Goal: Task Accomplishment & Management: Manage account settings

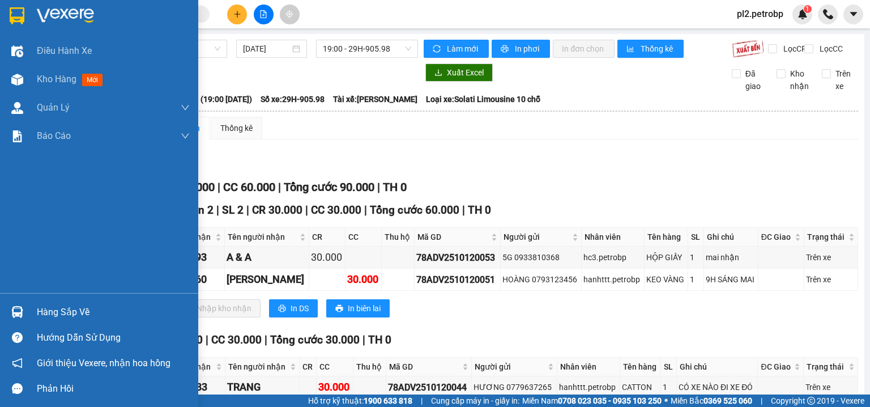
click at [22, 309] on img at bounding box center [17, 312] width 12 height 12
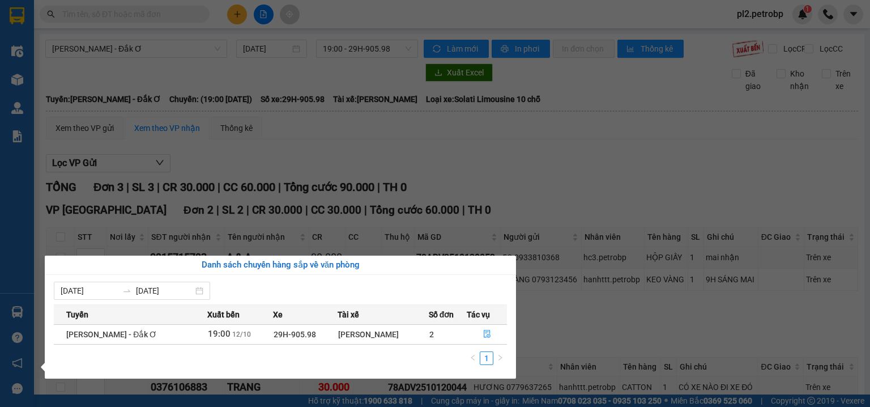
click at [188, 80] on section "Kết quả tìm kiếm ( 0 ) Bộ lọc No Data pl2.petrobp 1 Điều hành xe Kho hàng mới Q…" at bounding box center [435, 203] width 870 height 407
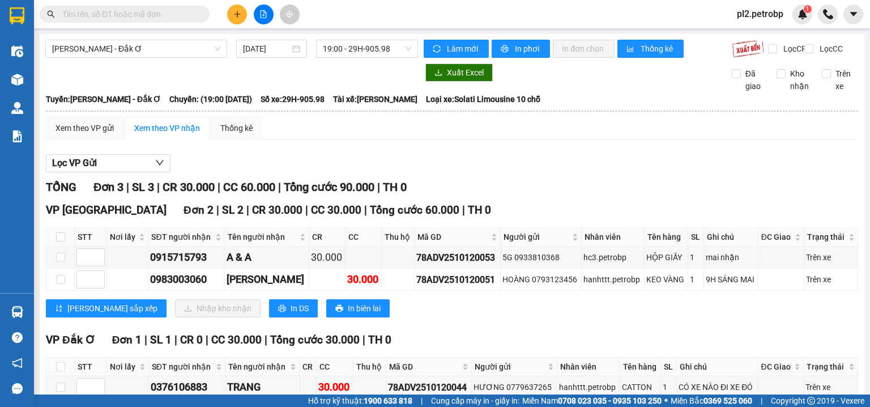
click at [155, 9] on input "text" at bounding box center [129, 14] width 134 height 12
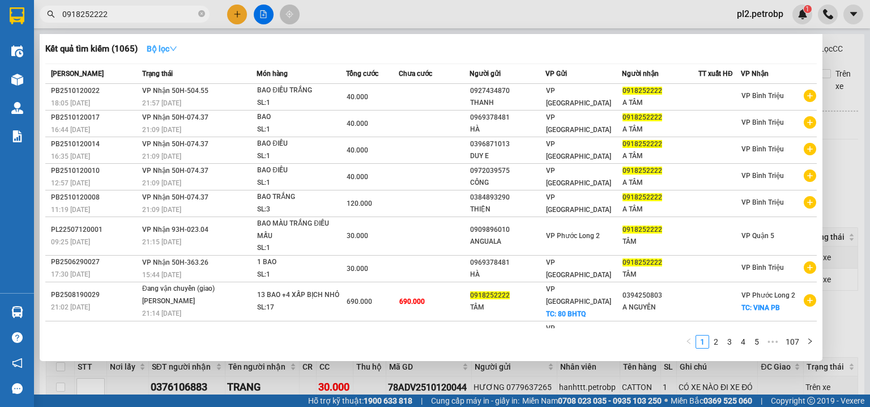
type input "0918252222"
click at [167, 48] on strong "Bộ lọc" at bounding box center [162, 48] width 31 height 9
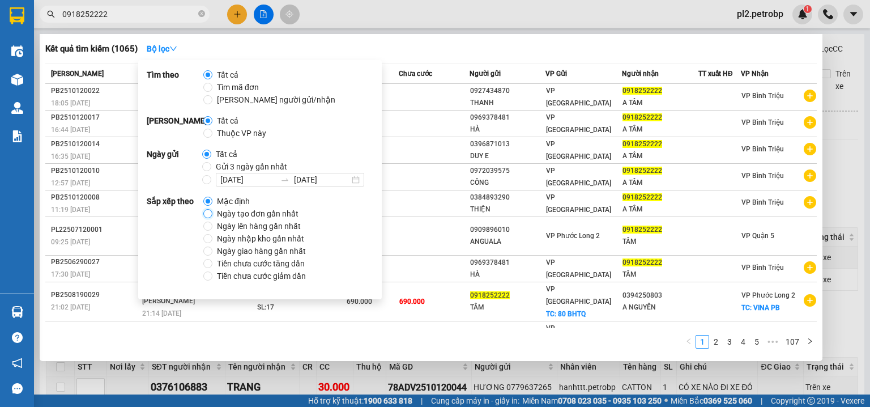
click at [208, 212] on input "Ngày tạo đơn gần nhất" at bounding box center [207, 213] width 9 height 9
radio input "true"
radio input "false"
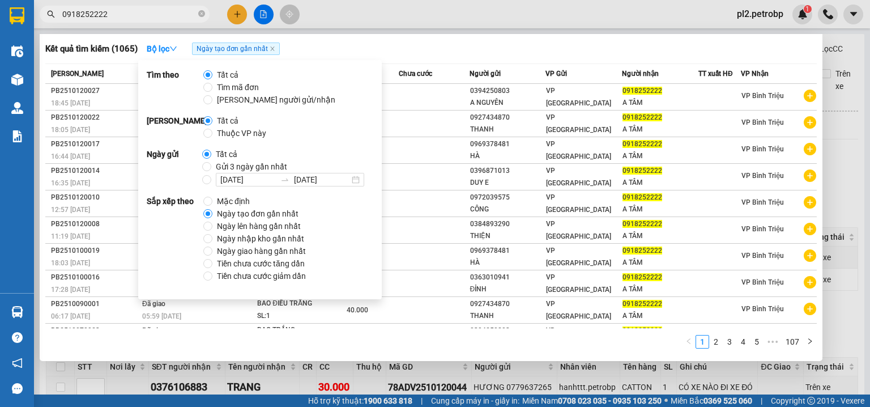
click at [354, 11] on div at bounding box center [435, 203] width 870 height 407
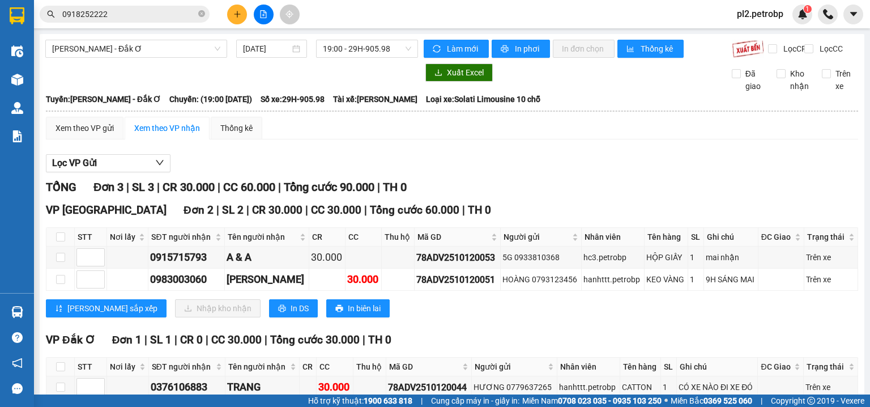
click at [170, 17] on input "0918252222" at bounding box center [129, 14] width 134 height 12
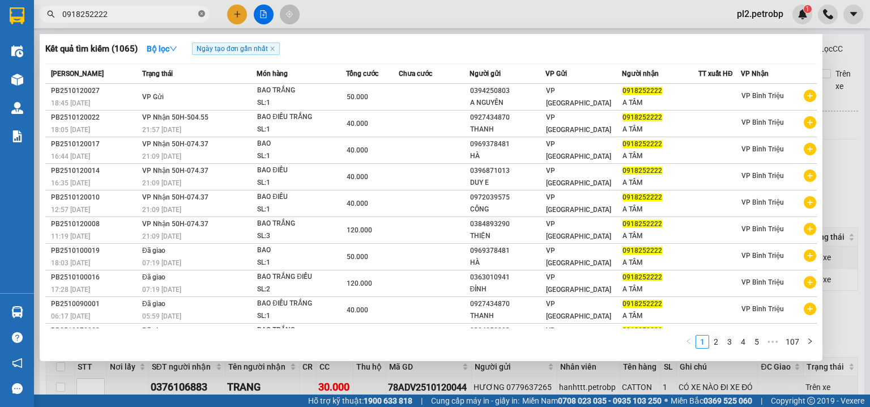
click at [205, 12] on icon "close-circle" at bounding box center [201, 13] width 7 height 7
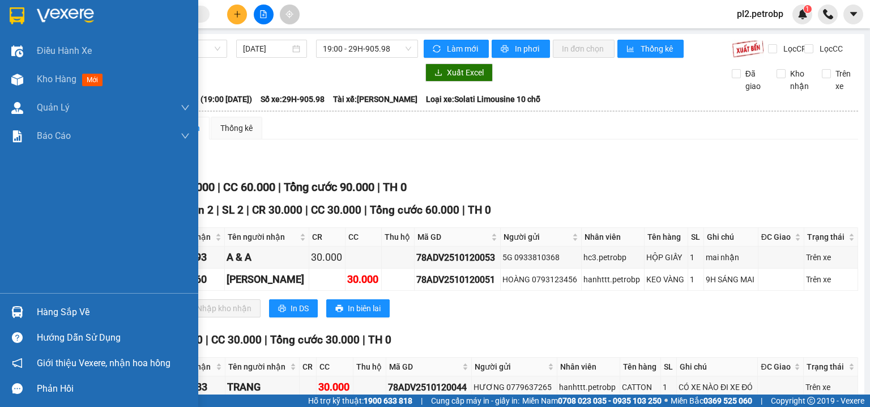
click at [42, 309] on div "Hàng sắp về" at bounding box center [113, 312] width 153 height 17
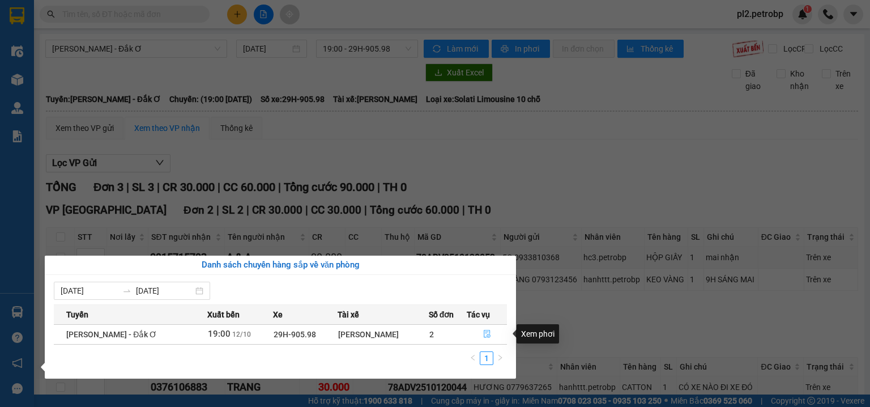
click at [491, 334] on button "button" at bounding box center [486, 334] width 39 height 18
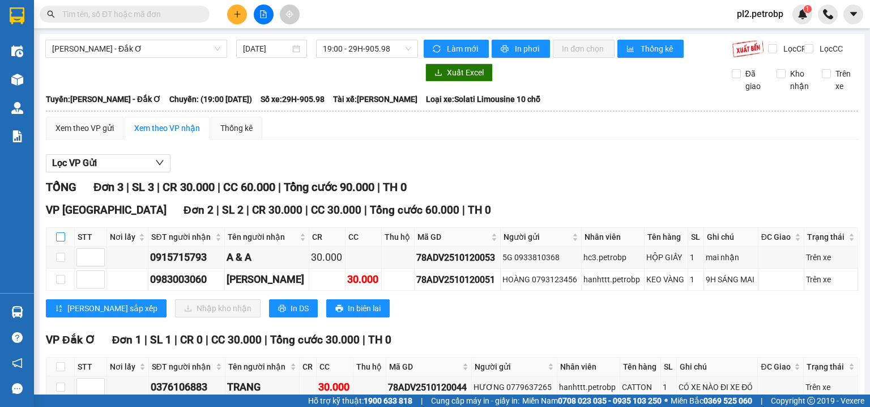
click at [59, 241] on input "checkbox" at bounding box center [60, 236] width 9 height 9
checkbox input "true"
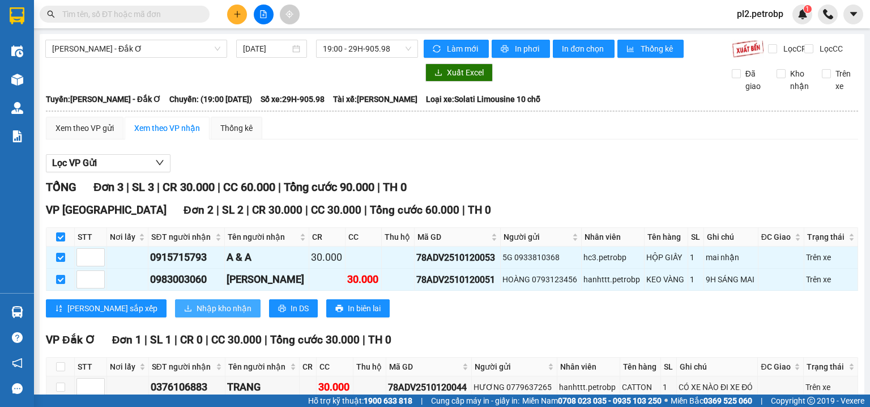
click at [197, 313] on span "Nhập kho nhận" at bounding box center [224, 308] width 55 height 12
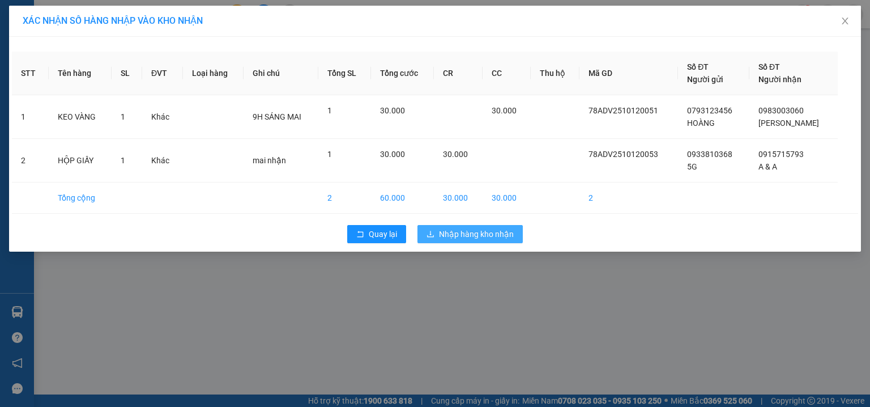
click at [469, 239] on span "Nhập hàng kho nhận" at bounding box center [476, 234] width 75 height 12
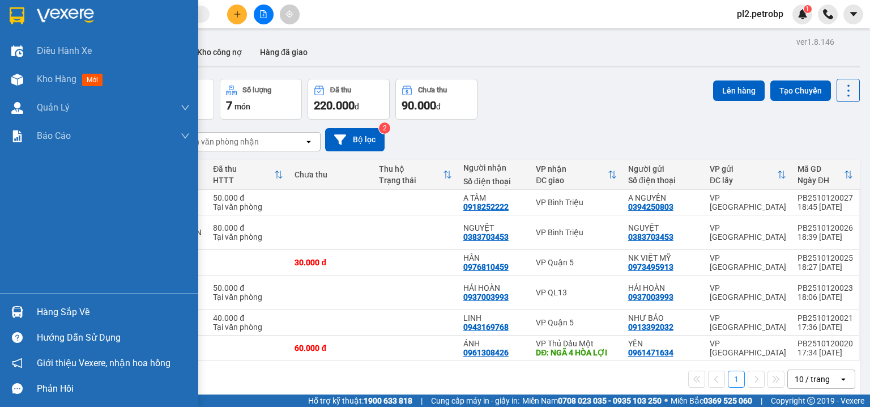
click at [45, 312] on div "Hàng sắp về" at bounding box center [113, 312] width 153 height 17
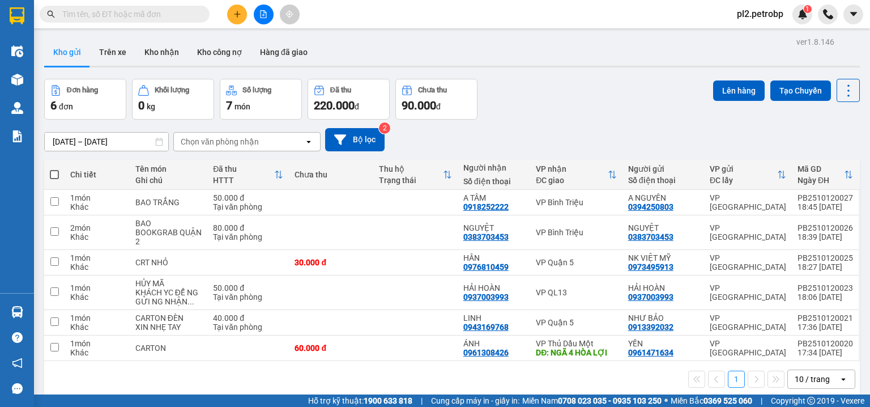
click at [547, 93] on section "Kết quả tìm kiếm ( 1065 ) Bộ lọc Ngày tạo đơn gần nhất Mã ĐH Trạng thái Món hàn…" at bounding box center [435, 203] width 870 height 407
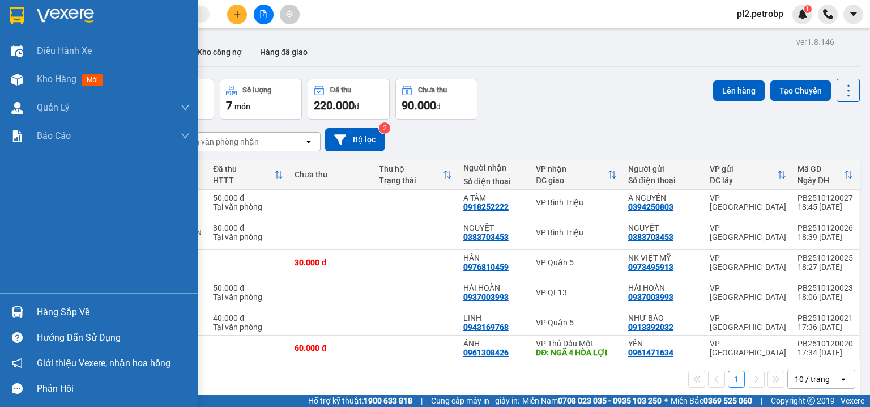
click at [59, 306] on div "Hàng sắp về" at bounding box center [113, 312] width 153 height 17
